Goal: Task Accomplishment & Management: Complete application form

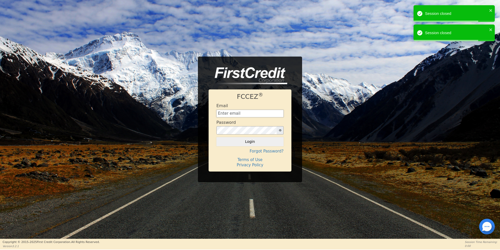
click at [228, 116] on input "text" at bounding box center [250, 114] width 67 height 8
type input "[EMAIL_ADDRESS][DOMAIN_NAME]"
click at [217, 137] on button "Login" at bounding box center [250, 141] width 67 height 9
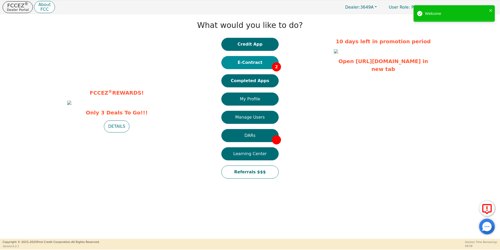
click at [254, 64] on button "E-Contract 2" at bounding box center [250, 62] width 57 height 13
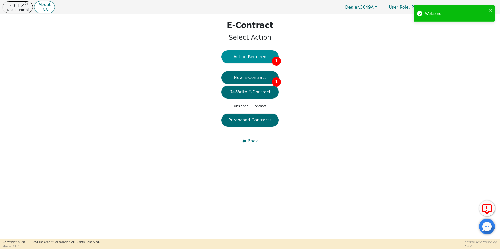
click at [259, 57] on button "Action Required 1" at bounding box center [250, 56] width 57 height 13
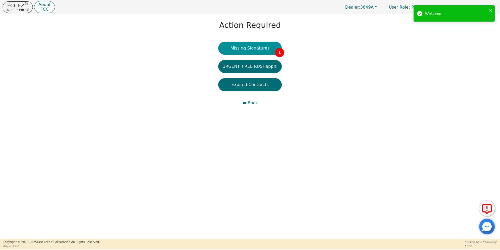
click at [258, 46] on button "Missing Signatures 1" at bounding box center [250, 48] width 64 height 13
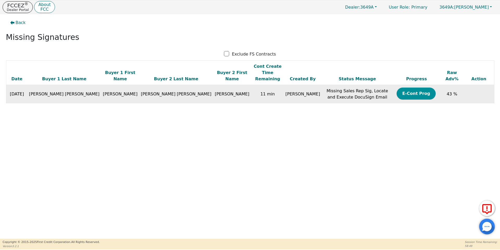
click at [397, 88] on button "E-Cont Prog" at bounding box center [416, 94] width 39 height 12
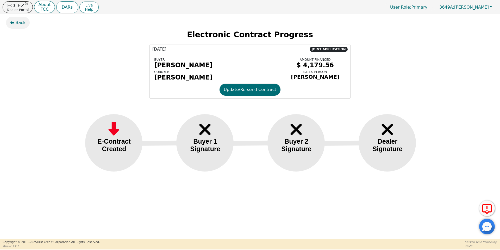
click at [12, 22] on icon "button" at bounding box center [12, 23] width 4 height 4
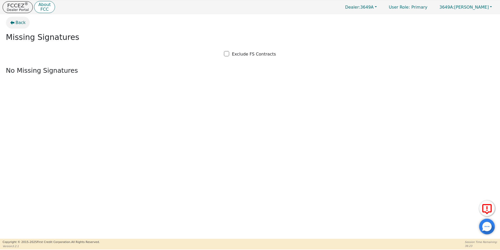
click at [16, 23] on span "Back" at bounding box center [21, 23] width 10 height 6
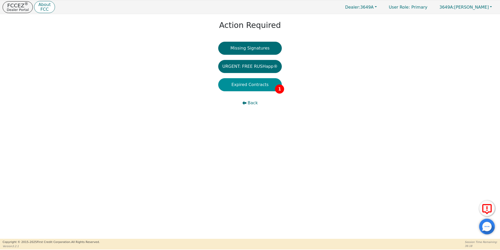
click at [254, 83] on button "Expired Contracts 1" at bounding box center [250, 84] width 64 height 13
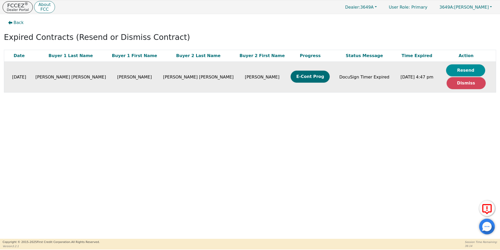
click at [452, 71] on button "Resend" at bounding box center [466, 70] width 39 height 12
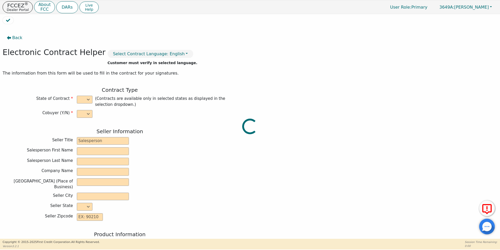
select select "y"
type input "Director"
type input "[PERSON_NAME]"
type input "Penn"
type input "AIR WAY SYSTEMS"
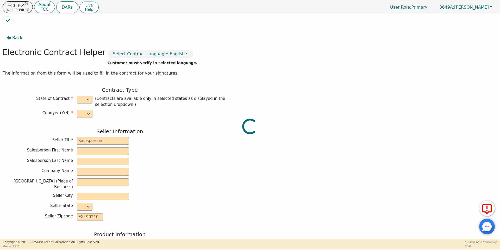
type input "[STREET_ADDRESS]"
type input "[US_STATE][GEOGRAPHIC_DATA]"
select select "VA"
type input "23462"
type input "Rainbow"
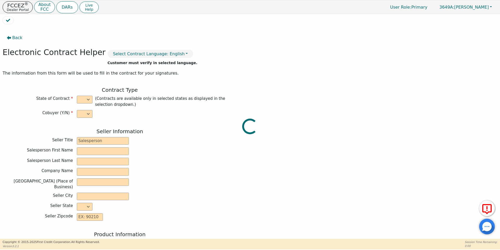
type input "SRX"
type input "22784870"
type input "[PERSON_NAME]"
type input "[PERSON_NAME] [PERSON_NAME]"
type input "[EMAIL_ADDRESS][DOMAIN_NAME]"
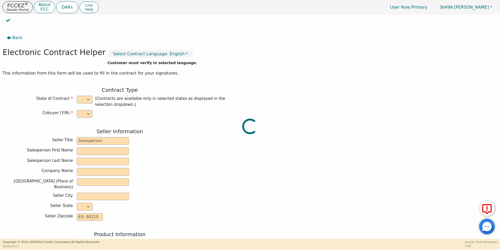
type input "[EMAIL_ADDRESS][DOMAIN_NAME]"
type input "[PERSON_NAME]"
type input "[PERSON_NAME] [PERSON_NAME]"
type input "[EMAIL_ADDRESS][DOMAIN_NAME]"
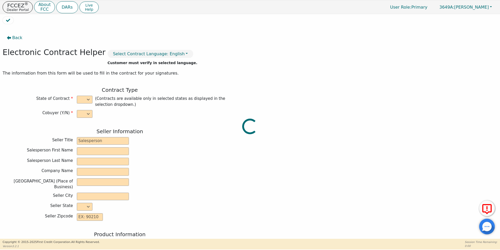
type input "[STREET_ADDRESS]"
type input "Chesapeake"
select select "VA"
type input "23320"
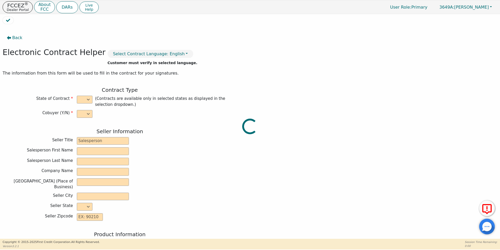
type input "[DATE]"
type input "23.00"
type input "[DATE]"
type input "48"
type input "0"
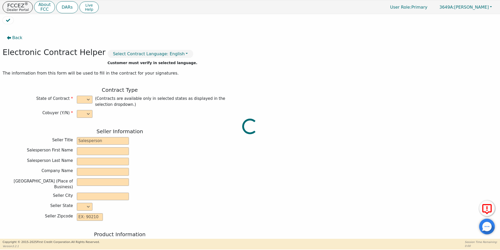
type input "4226.00"
type input "6.00"
type input "253.56"
checkbox input "true"
type input "0.00"
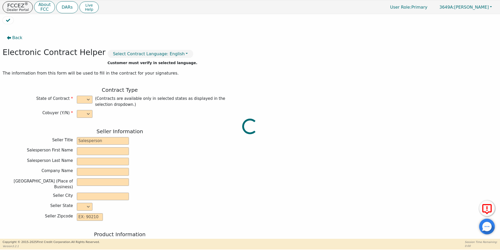
type input "300.00"
type input "4179.56"
type input "6430.08"
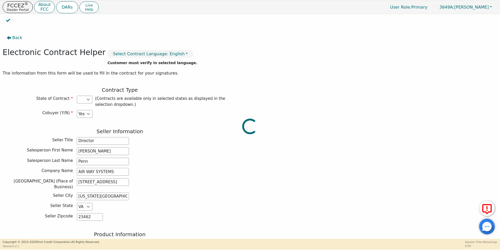
select select "VA"
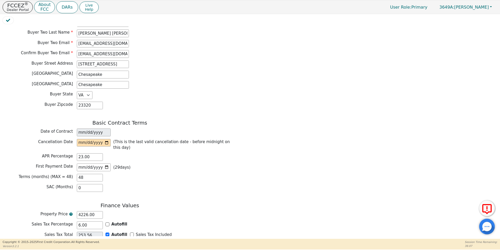
scroll to position [313, 0]
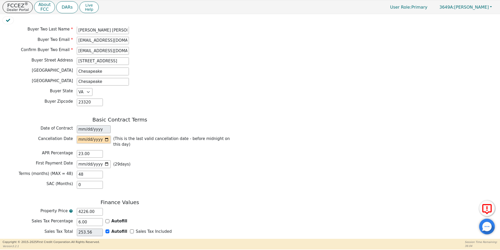
click at [105, 136] on input "date" at bounding box center [94, 140] width 34 height 8
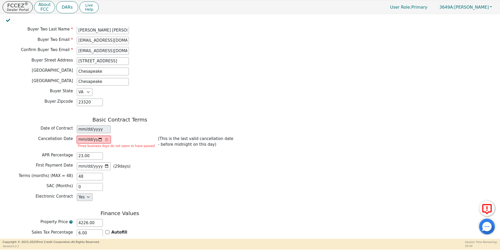
click at [99, 136] on input "[DATE]" at bounding box center [94, 140] width 34 height 8
type input "[DATE]"
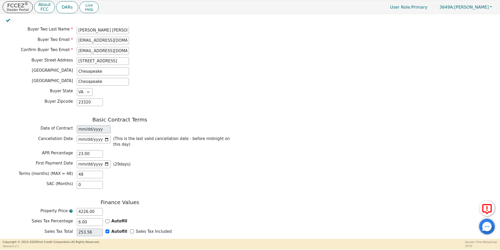
click at [126, 150] on div "APR Percentage 23.00" at bounding box center [120, 154] width 235 height 8
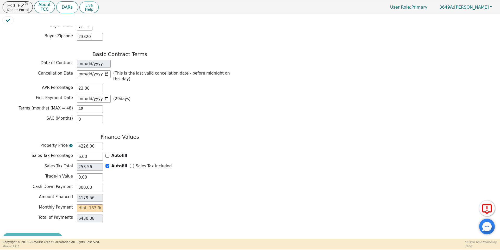
scroll to position [383, 0]
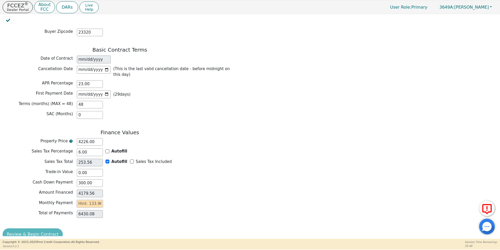
click at [91, 200] on input "text" at bounding box center [90, 204] width 26 height 8
type input "1"
type input "48.00"
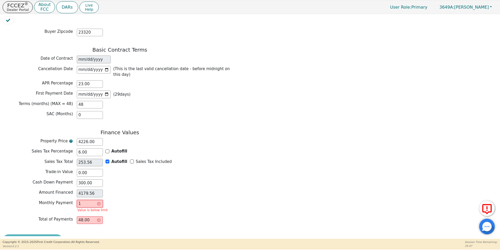
type input "13"
type input "624.00"
type input "133"
type input "6384.00"
type input "133.6"
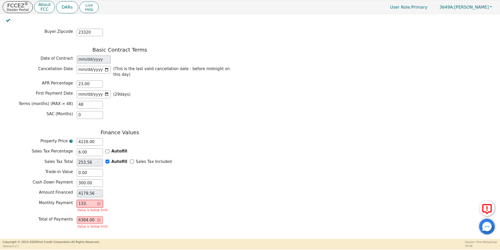
type input "6412.80"
type input "133."
type input "6384.00"
type input "133.9"
type input "6427.20"
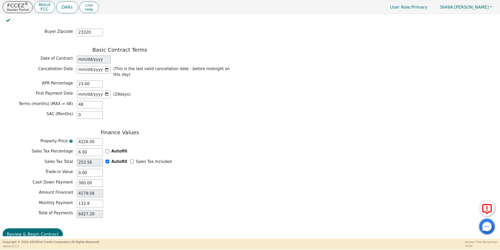
type input "133.96"
type input "6430.08"
type input "133.96"
click at [143, 191] on div "Finance Values Property Price 4226.00 Sales Tax Percentage 6.00 Autofill Sales …" at bounding box center [120, 174] width 235 height 91
click at [38, 228] on button "Review & Begin Contract" at bounding box center [33, 234] width 60 height 12
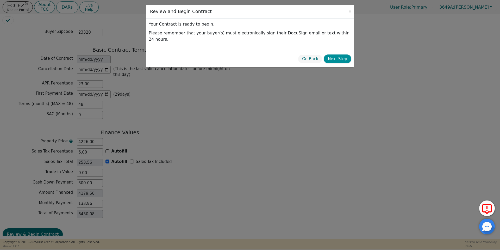
click at [344, 54] on button "Next Step" at bounding box center [338, 58] width 28 height 9
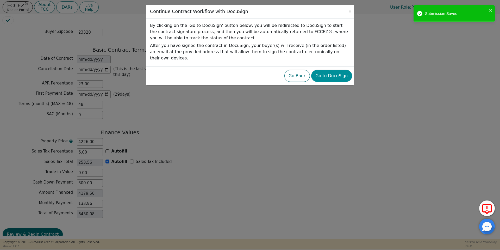
click at [342, 71] on button "Go to DocuSign" at bounding box center [332, 76] width 41 height 12
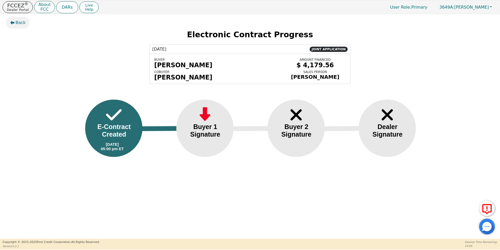
click at [21, 22] on span "Back" at bounding box center [21, 23] width 10 height 6
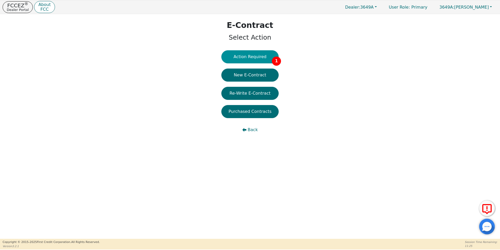
click at [252, 52] on button "Action Required 1" at bounding box center [250, 56] width 57 height 13
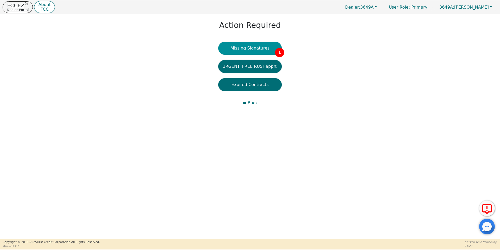
click at [256, 46] on button "Missing Signatures 1" at bounding box center [250, 48] width 64 height 13
